Goal: Task Accomplishment & Management: Use online tool/utility

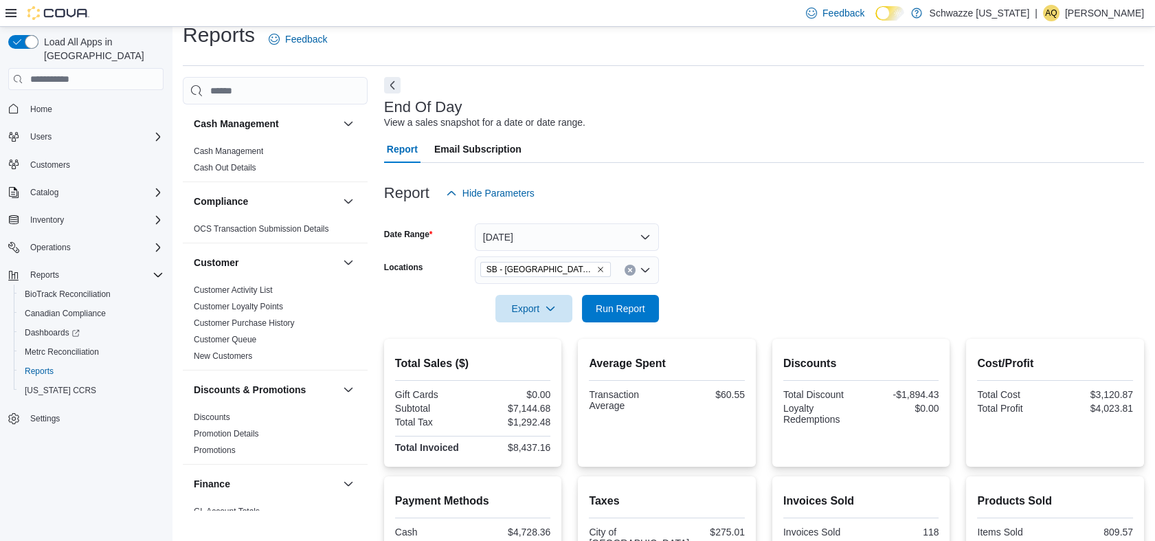
scroll to position [980, 0]
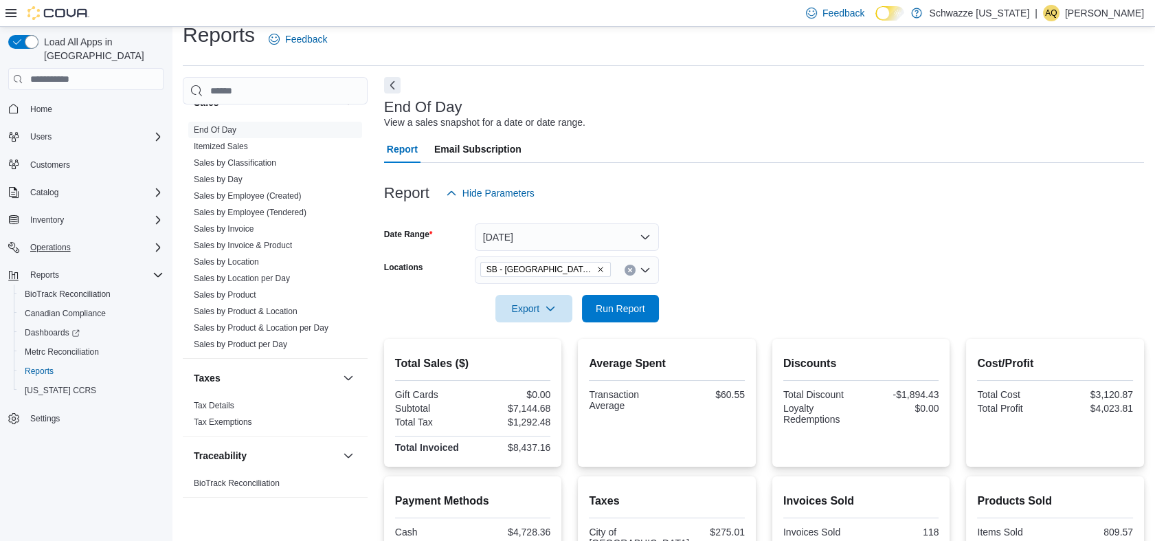
click at [90, 239] on div "Operations" at bounding box center [94, 247] width 139 height 16
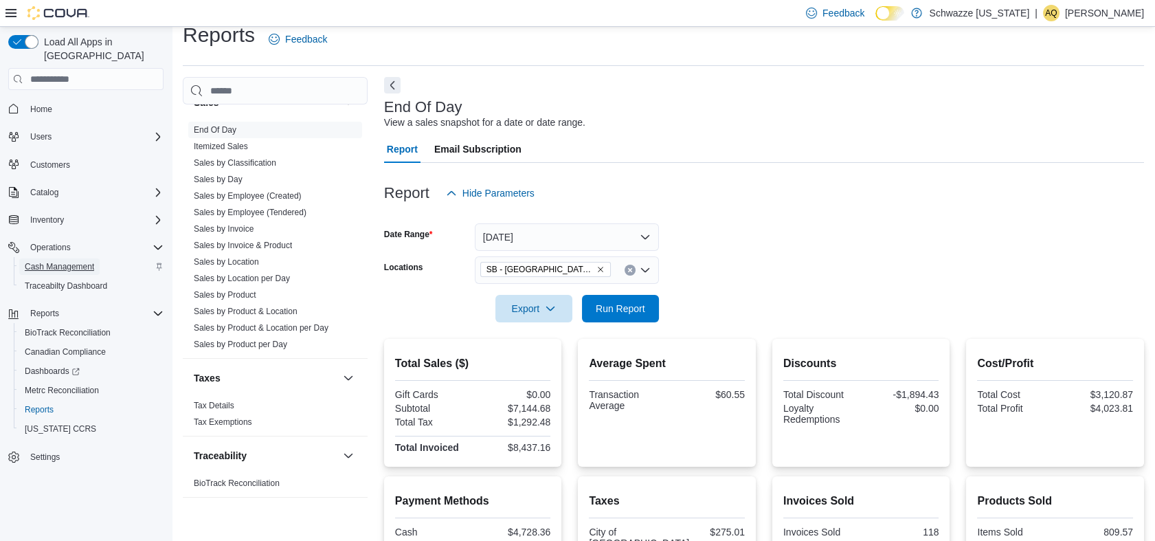
click at [85, 261] on span "Cash Management" at bounding box center [59, 266] width 69 height 11
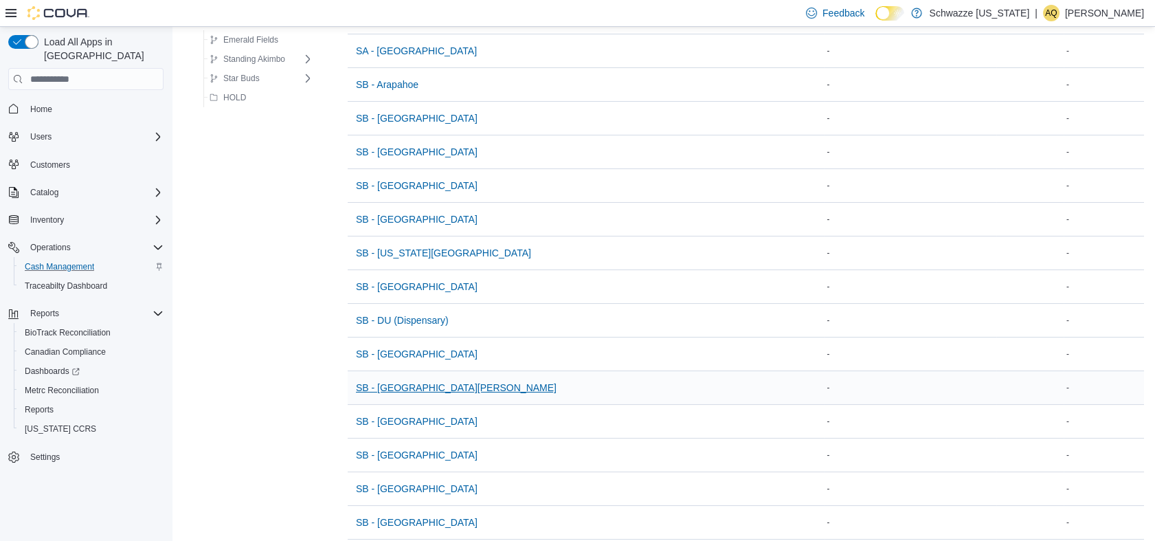
scroll to position [351, 0]
click at [378, 392] on span "SB - [GEOGRAPHIC_DATA][PERSON_NAME]" at bounding box center [456, 386] width 201 height 27
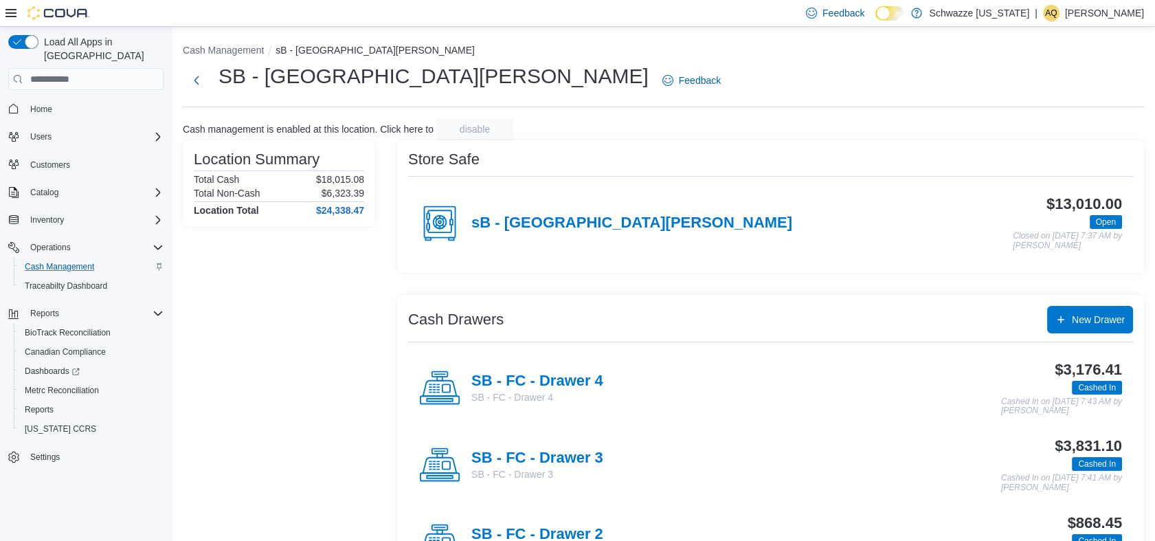
click at [546, 368] on div "SB - FC - Drawer 4 SB - FC - Drawer 4" at bounding box center [511, 388] width 184 height 41
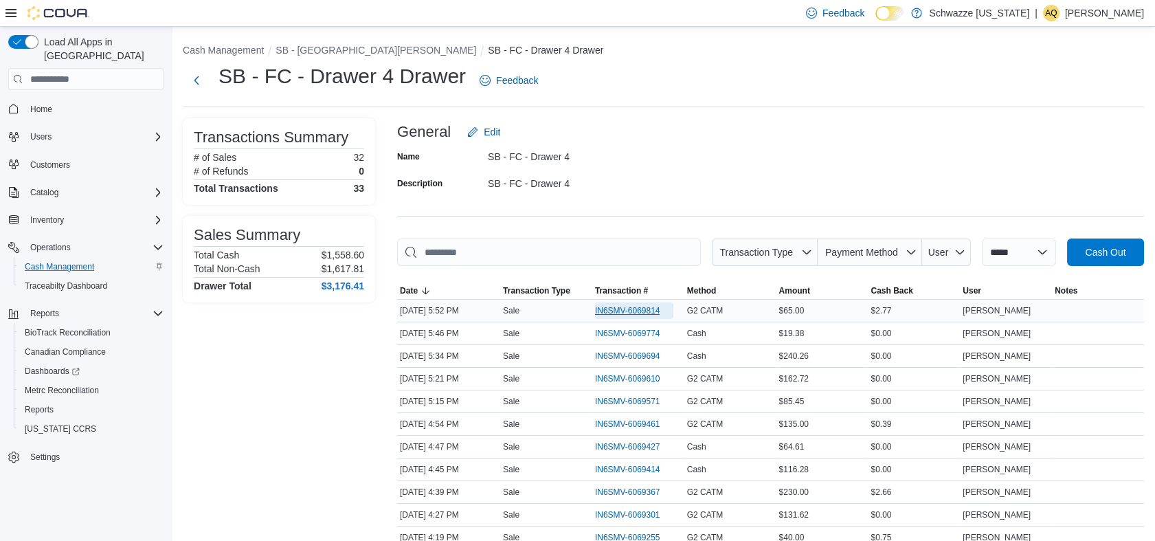
click at [609, 307] on span "IN6SMV-6069814" at bounding box center [627, 310] width 65 height 11
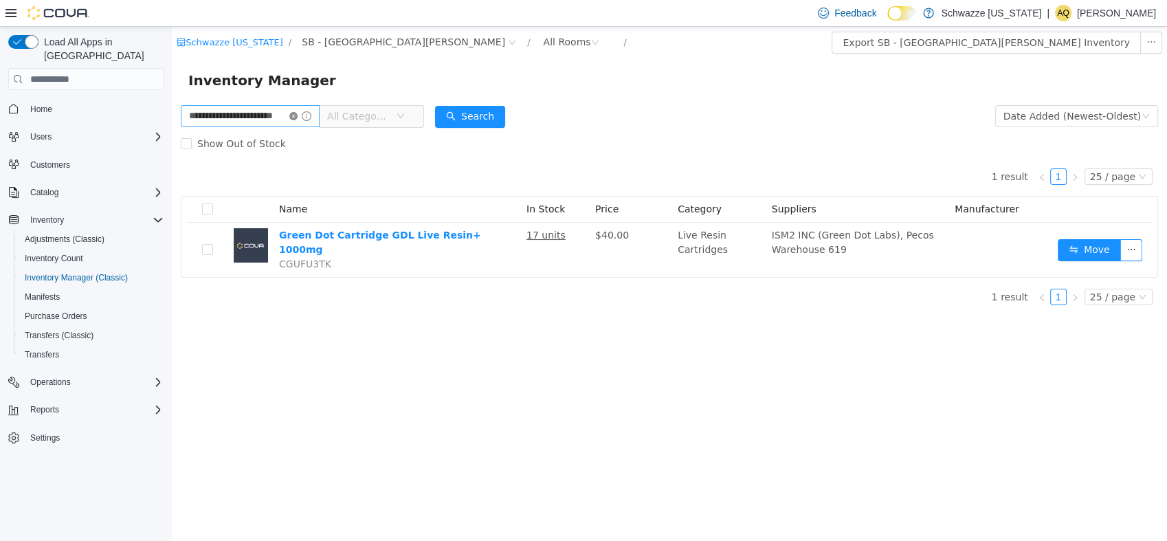
click at [298, 120] on icon "icon: close-circle" at bounding box center [293, 116] width 8 height 8
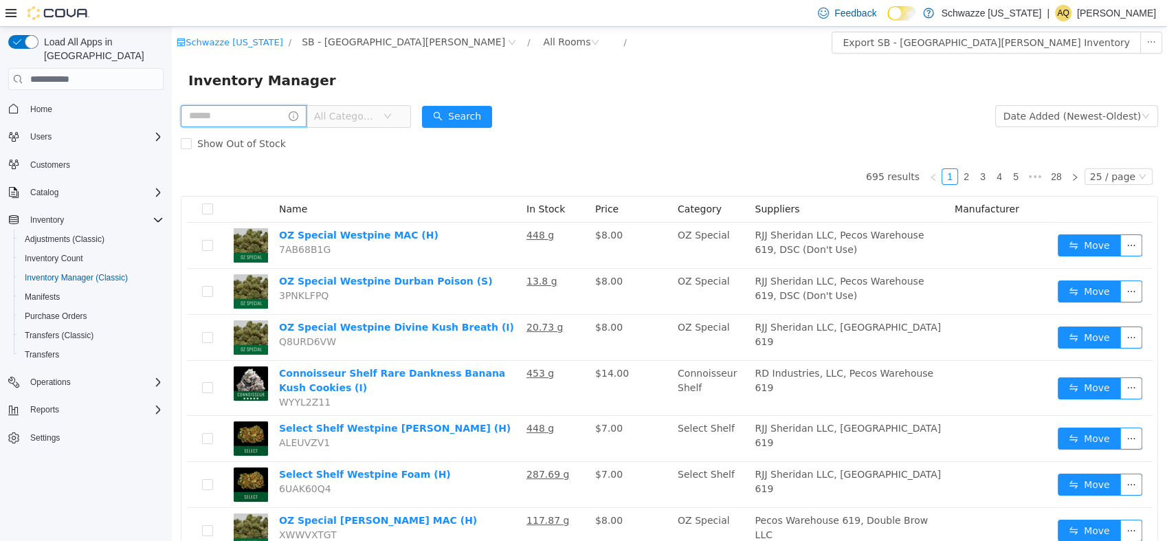
click at [246, 124] on input "text" at bounding box center [244, 116] width 126 height 22
type input "**********"
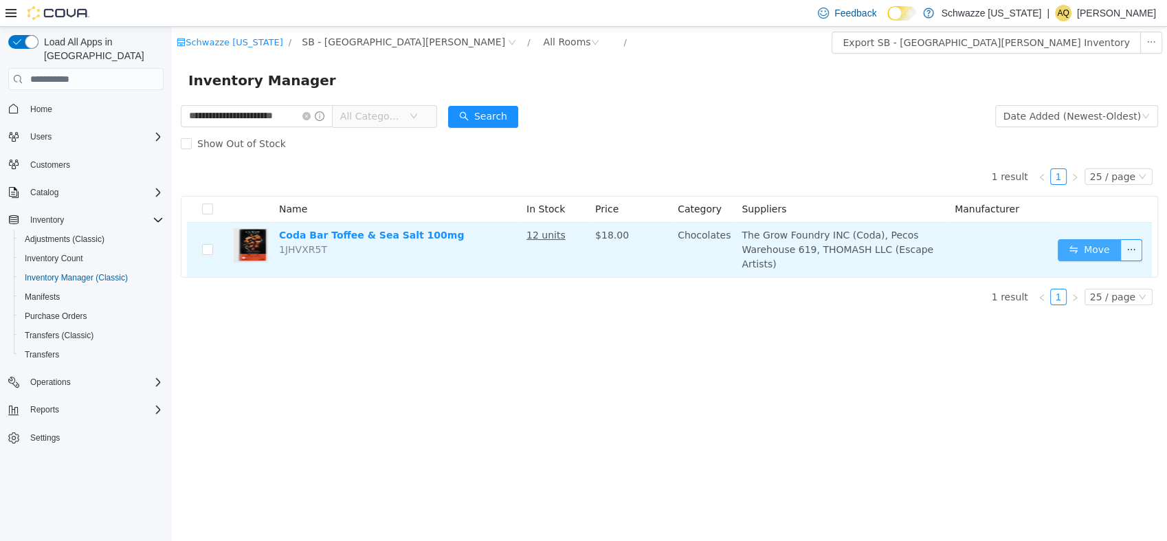
click at [1065, 241] on button "Move" at bounding box center [1089, 250] width 63 height 22
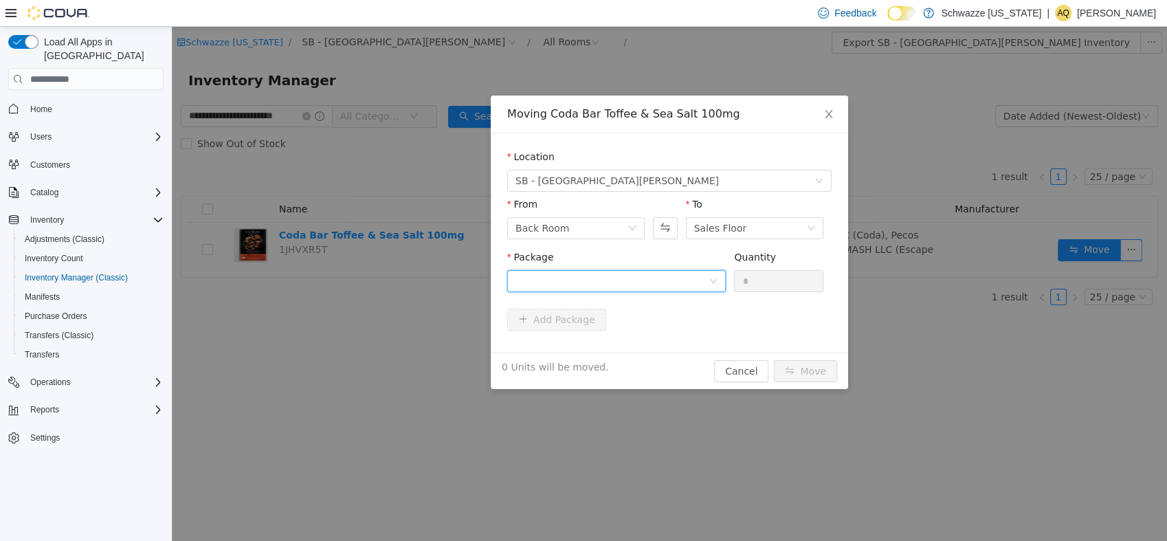
click at [648, 280] on div at bounding box center [612, 281] width 193 height 21
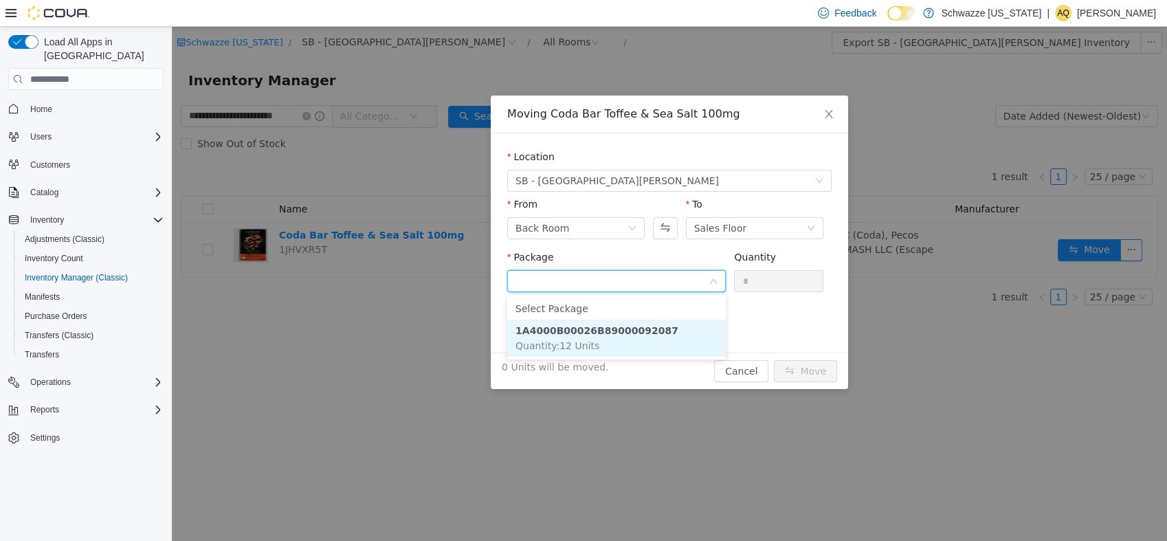
click at [637, 350] on li "1A4000B00026B89000092087 Quantity : 12 Units" at bounding box center [616, 338] width 219 height 37
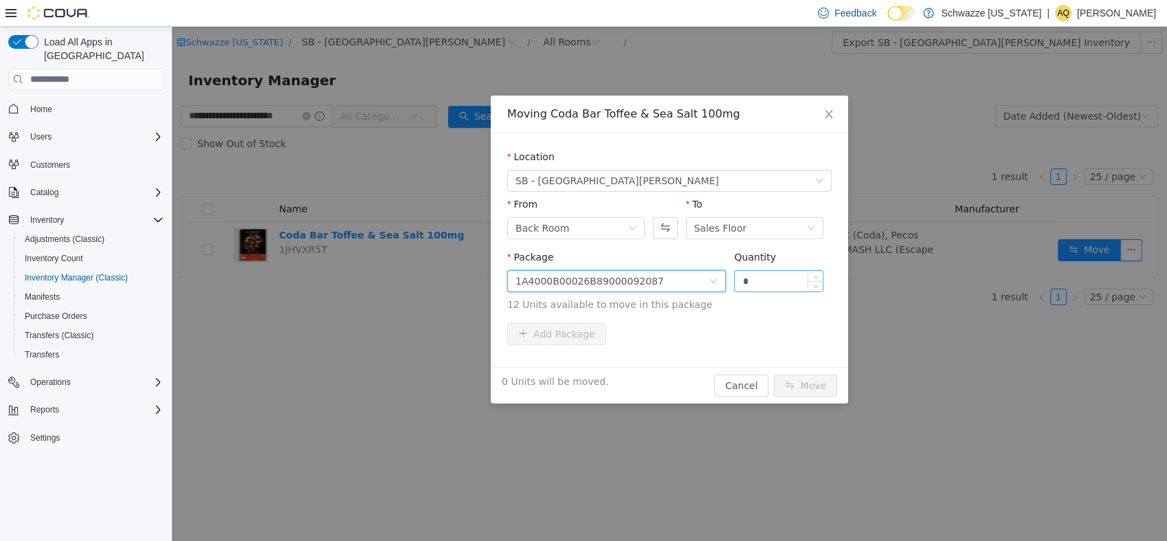
click at [751, 279] on input "*" at bounding box center [779, 281] width 88 height 21
type input "**"
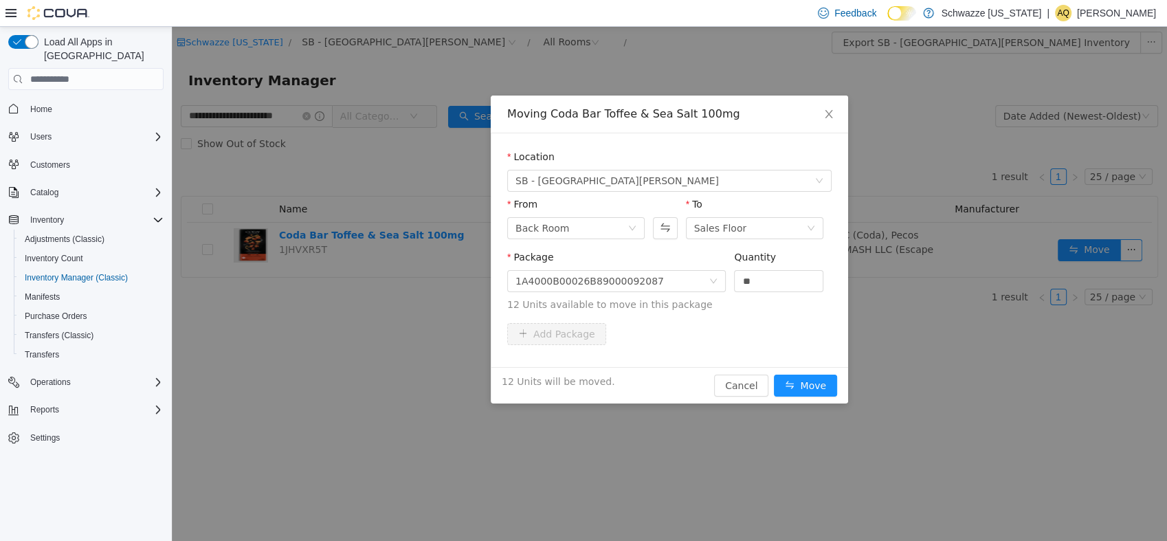
click at [815, 372] on div "12 Units will be moved. Cancel Move" at bounding box center [669, 385] width 357 height 36
click at [808, 377] on button "Move" at bounding box center [805, 386] width 63 height 22
